Goal: Register for event/course

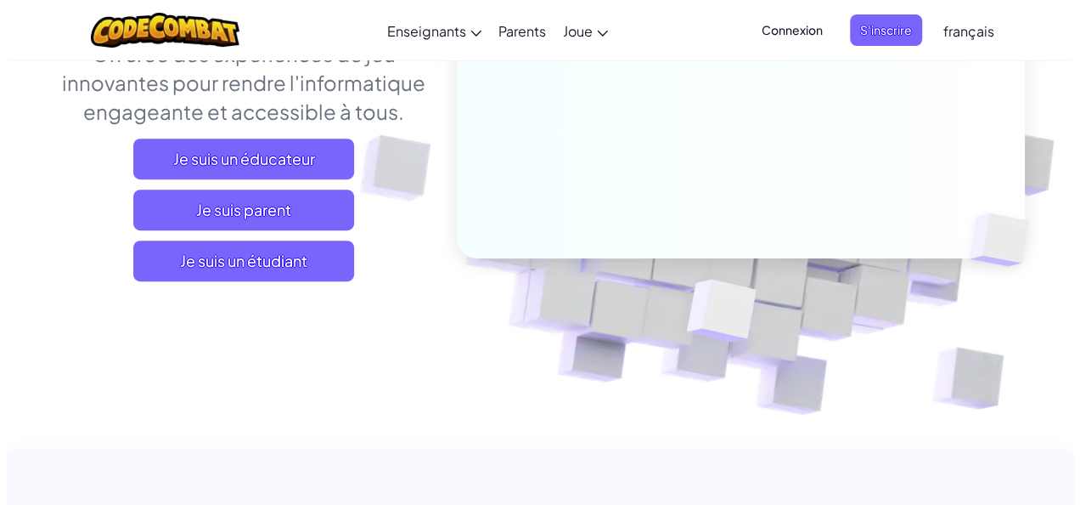
scroll to position [298, 0]
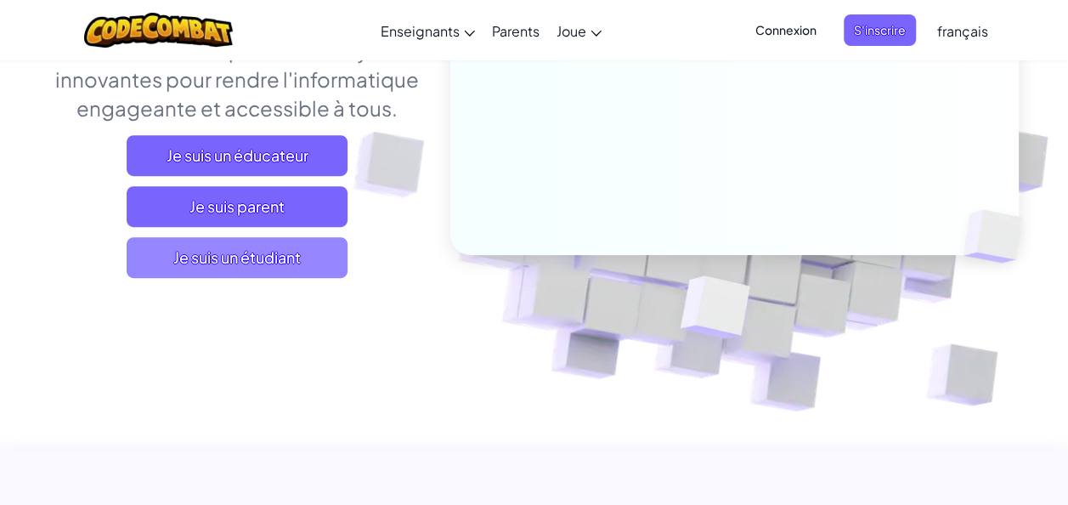
click at [260, 260] on span "Je suis un étudiant" at bounding box center [237, 257] width 221 height 41
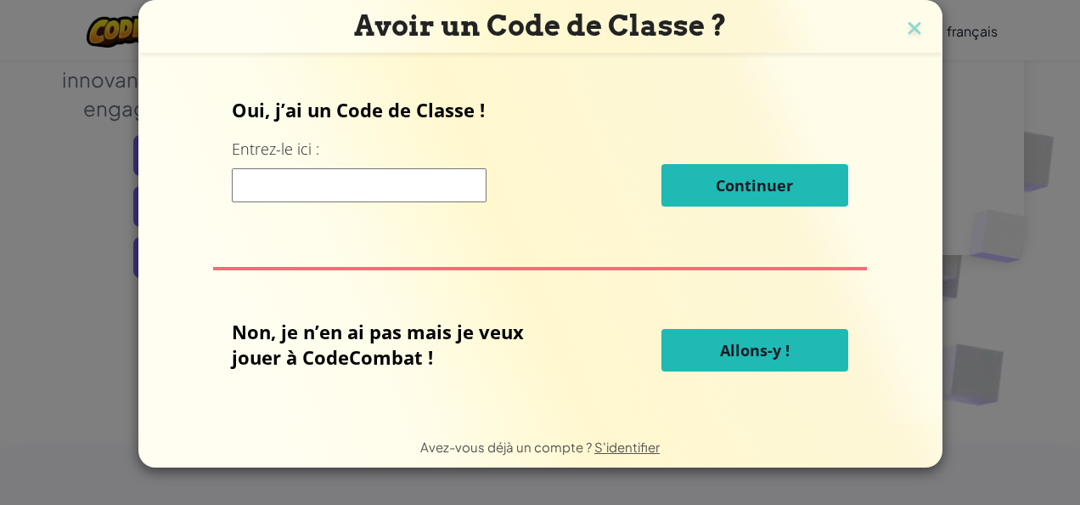
click at [382, 192] on input at bounding box center [359, 185] width 255 height 34
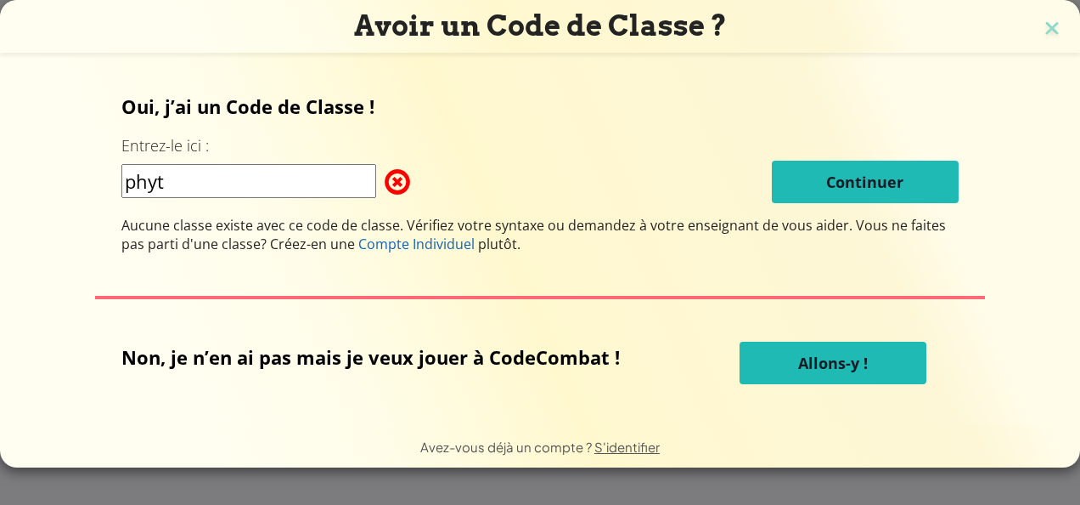
type input "phyt"
click at [410, 175] on div "phyt Continuer" at bounding box center [539, 182] width 837 height 42
click at [385, 178] on span at bounding box center [385, 182] width 0 height 34
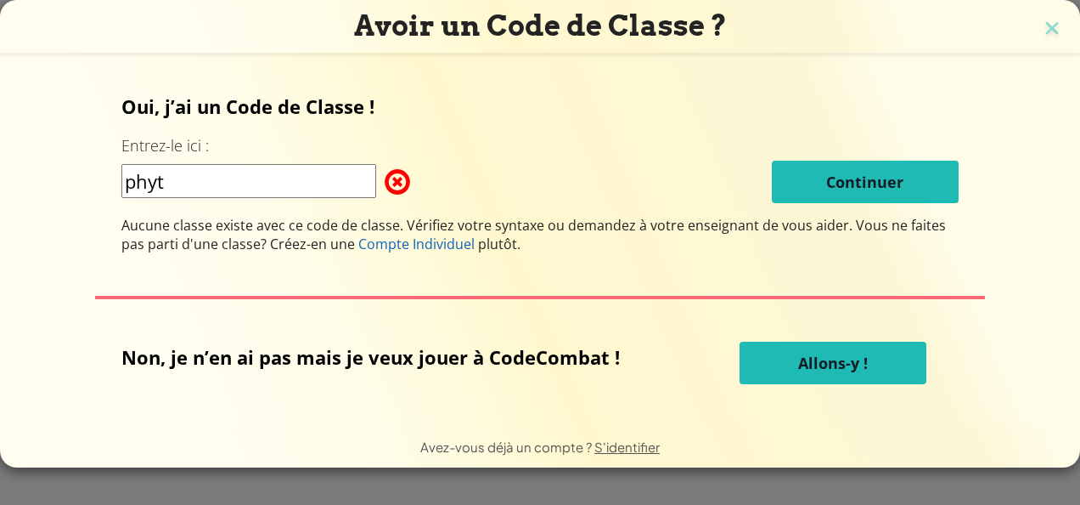
click at [385, 178] on span at bounding box center [385, 182] width 0 height 34
drag, startPoint x: 401, startPoint y: 178, endPoint x: 392, endPoint y: 181, distance: 8.9
click at [385, 181] on span at bounding box center [385, 182] width 0 height 34
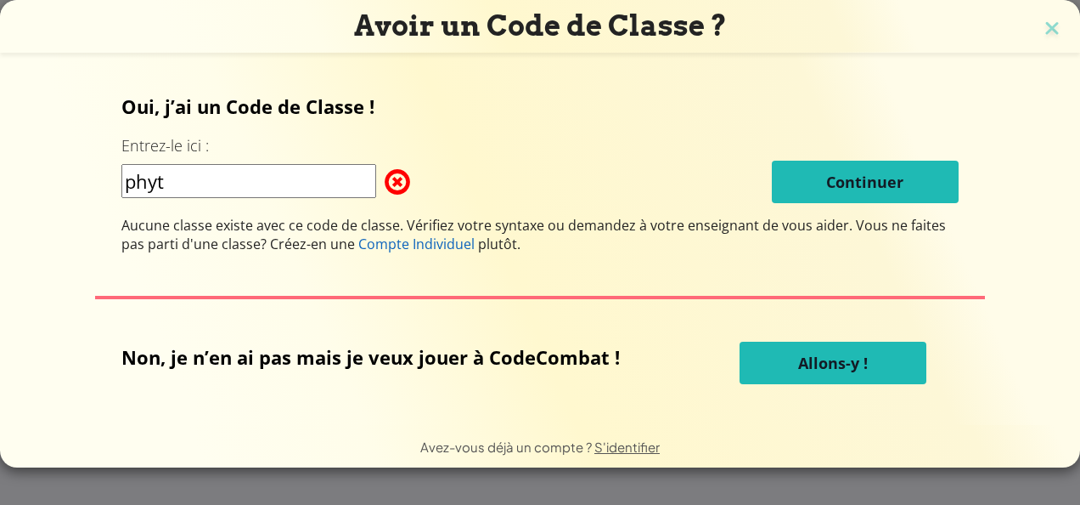
click at [385, 181] on span at bounding box center [385, 182] width 0 height 34
click at [866, 372] on span "Allons-y !" at bounding box center [833, 362] width 70 height 20
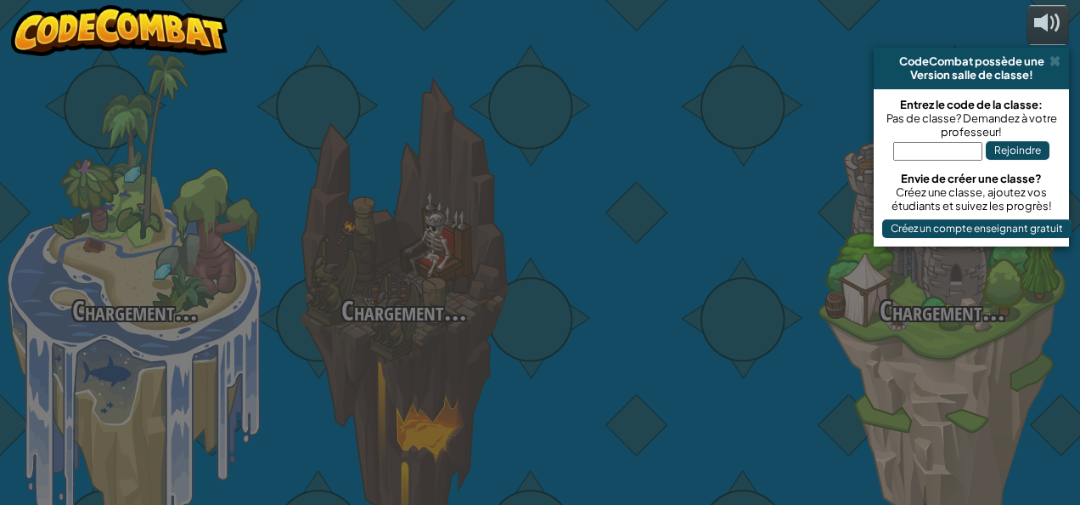
select select "fr"
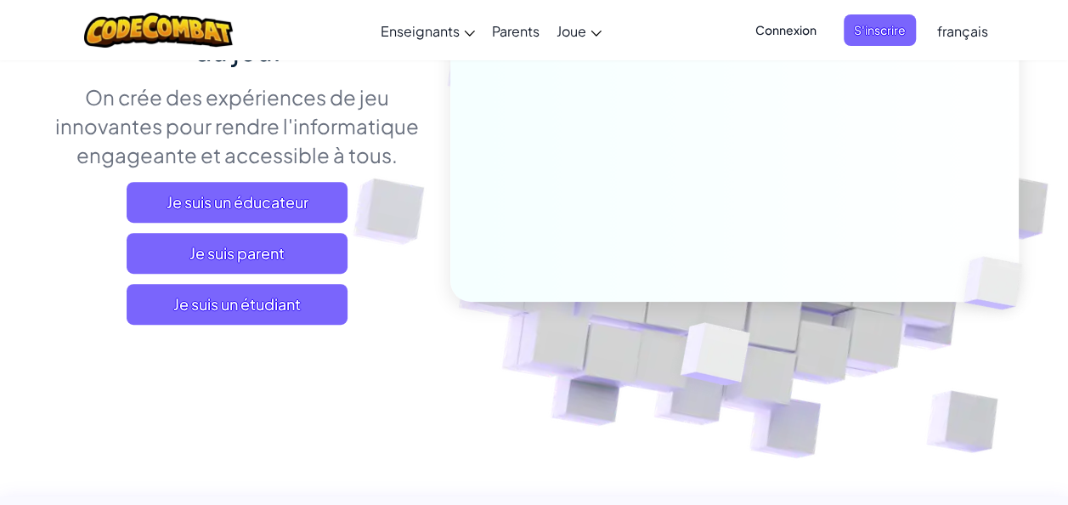
scroll to position [263, 0]
